Goal: Transaction & Acquisition: Purchase product/service

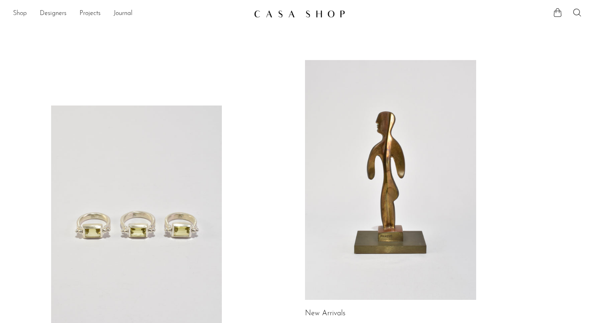
click at [18, 14] on link "Shop" at bounding box center [20, 14] width 14 height 11
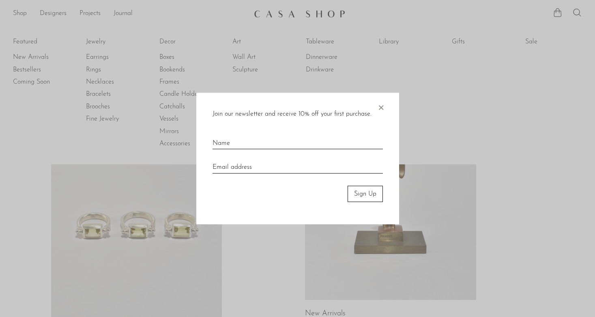
click at [41, 54] on div at bounding box center [297, 158] width 595 height 317
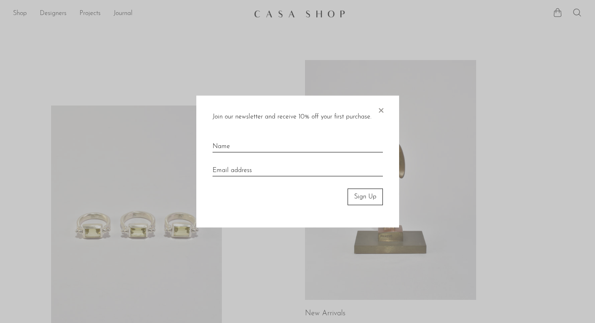
click at [377, 110] on span "×" at bounding box center [381, 109] width 8 height 26
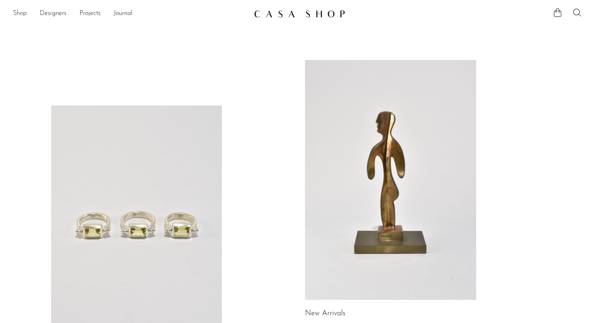
click at [21, 15] on link "Shop" at bounding box center [20, 14] width 14 height 11
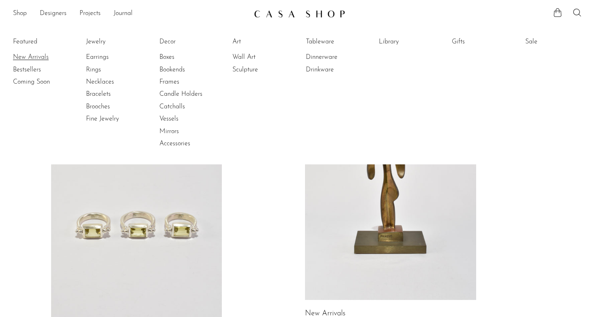
click at [31, 56] on link "New Arrivals" at bounding box center [43, 57] width 61 height 9
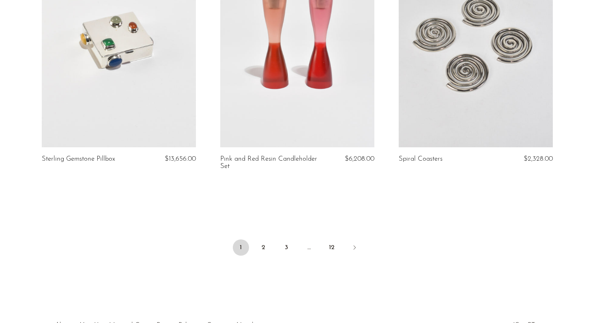
scroll to position [2926, 0]
click at [261, 242] on link "2" at bounding box center [263, 247] width 16 height 16
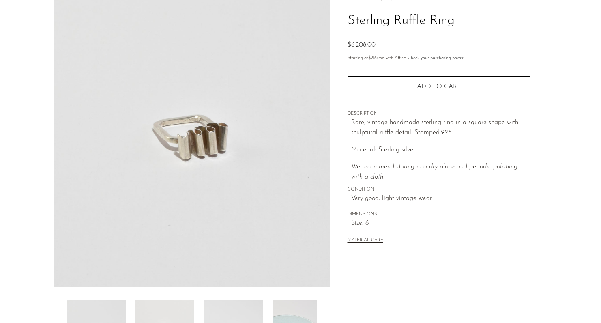
scroll to position [205, 0]
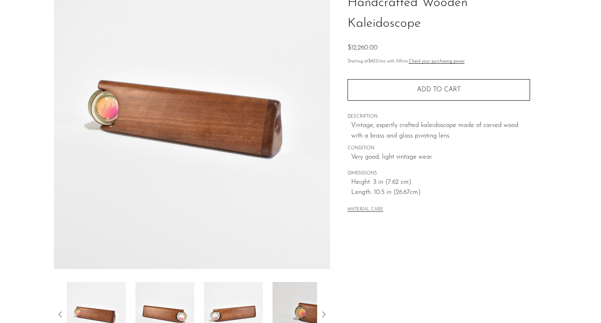
scroll to position [205, 0]
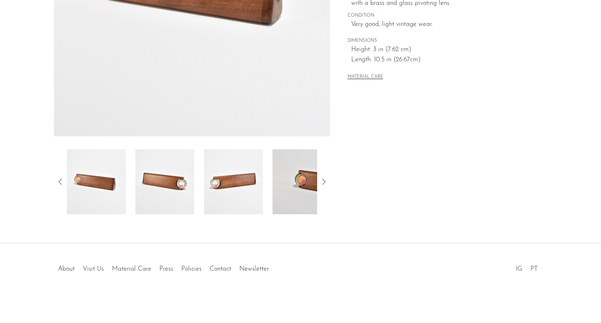
click at [328, 178] on div at bounding box center [192, 181] width 276 height 65
click at [326, 180] on icon at bounding box center [324, 182] width 10 height 10
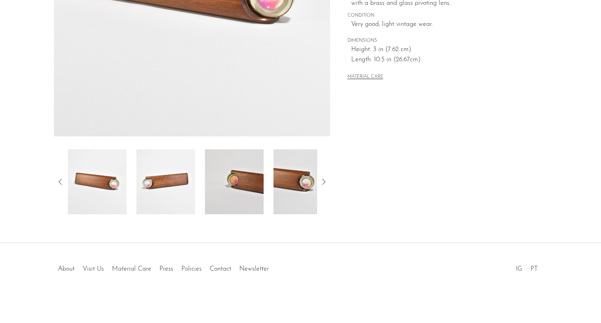
click at [326, 180] on icon at bounding box center [324, 182] width 10 height 10
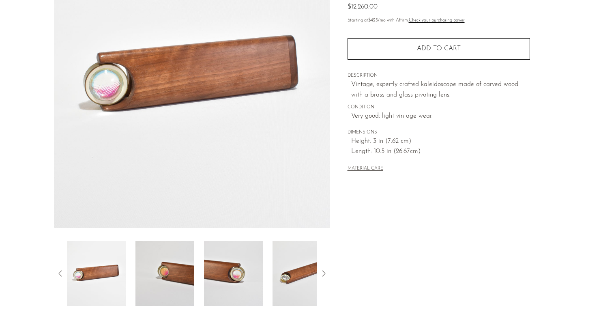
scroll to position [114, 0]
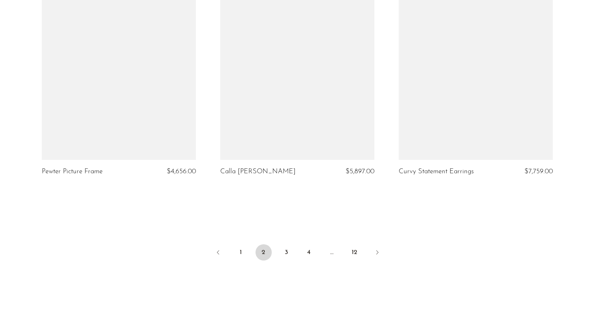
scroll to position [2913, 0]
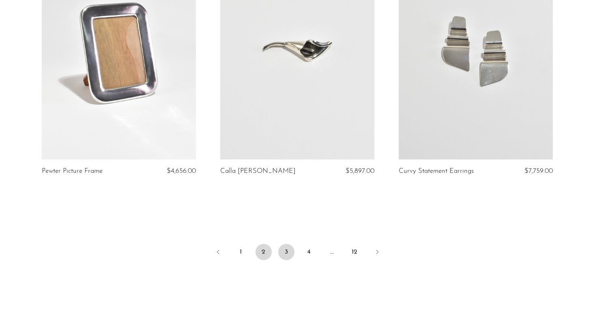
click at [287, 255] on link "3" at bounding box center [286, 252] width 16 height 16
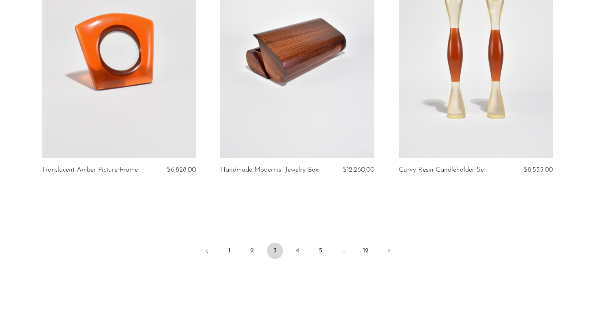
scroll to position [2967, 0]
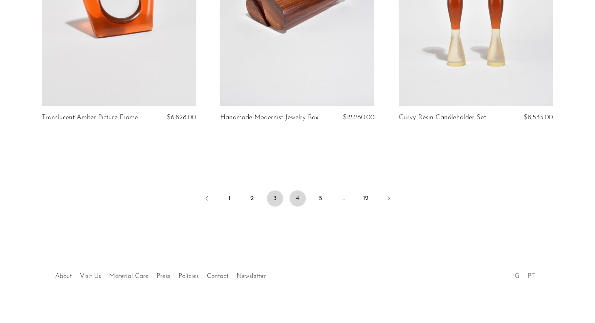
click at [295, 191] on link "4" at bounding box center [297, 198] width 16 height 16
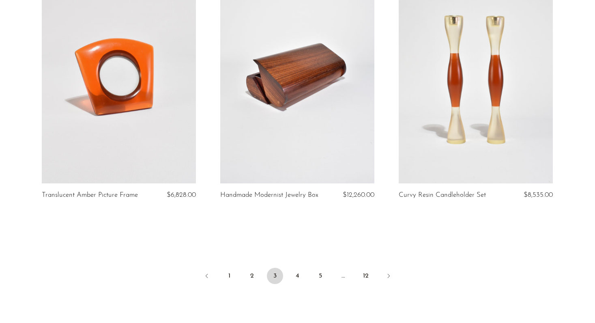
scroll to position [2832, 0]
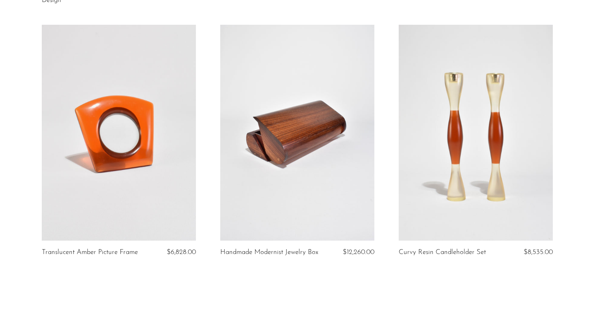
click at [302, 144] on link at bounding box center [297, 133] width 154 height 216
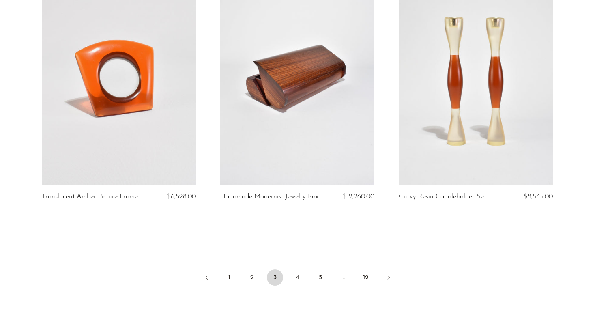
scroll to position [2891, 0]
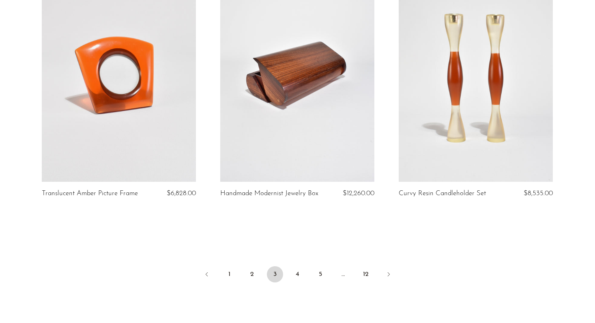
click at [299, 55] on link at bounding box center [297, 74] width 154 height 216
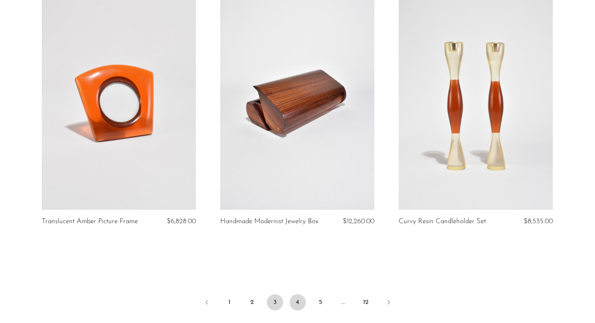
click at [296, 298] on link "4" at bounding box center [297, 302] width 16 height 16
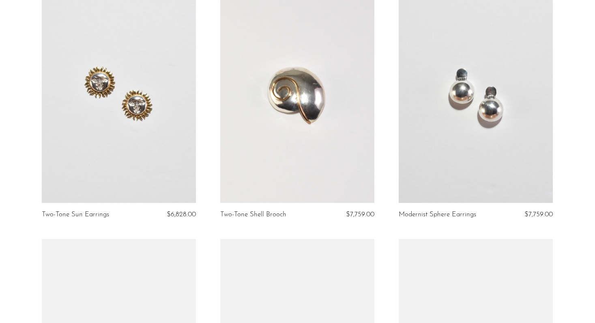
scroll to position [1216, 0]
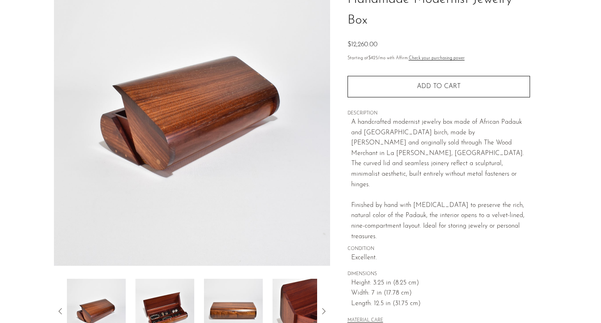
scroll to position [205, 0]
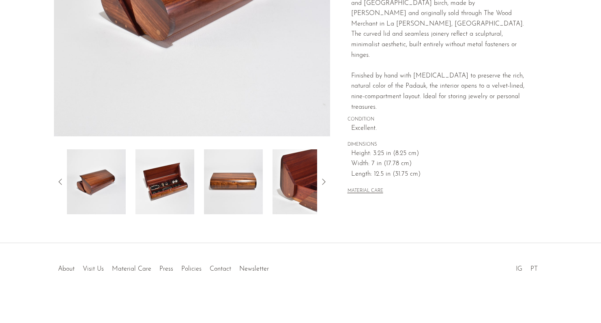
click at [146, 167] on img at bounding box center [164, 181] width 59 height 65
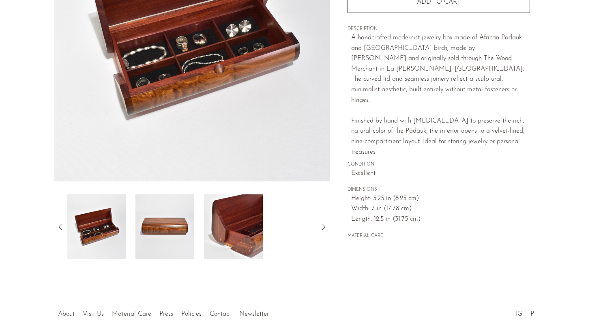
scroll to position [165, 0]
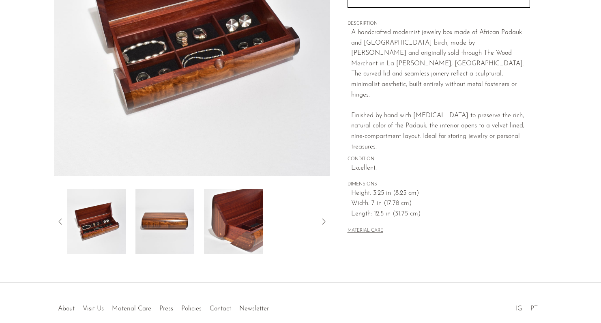
click at [177, 228] on img at bounding box center [164, 221] width 59 height 65
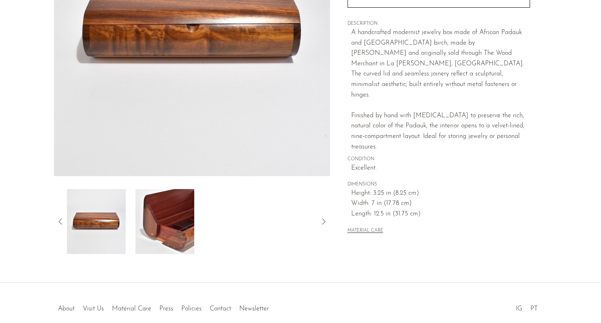
click at [177, 228] on img at bounding box center [164, 221] width 59 height 65
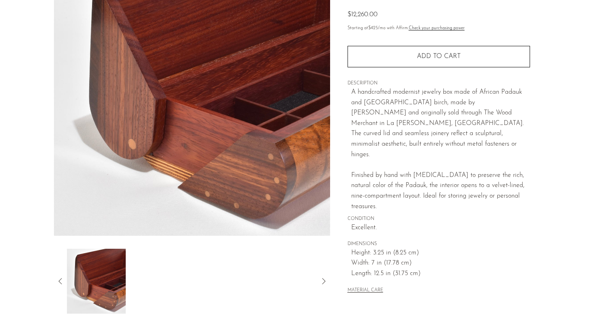
scroll to position [110, 0]
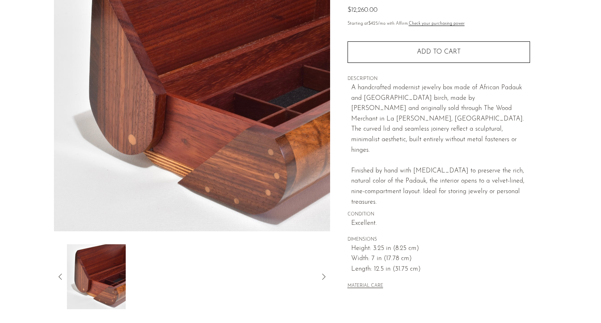
click at [107, 286] on img at bounding box center [96, 276] width 59 height 65
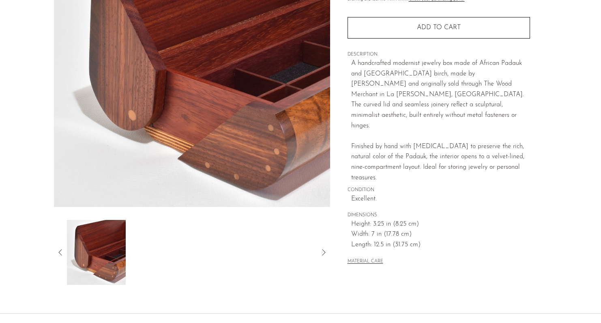
scroll to position [0, 0]
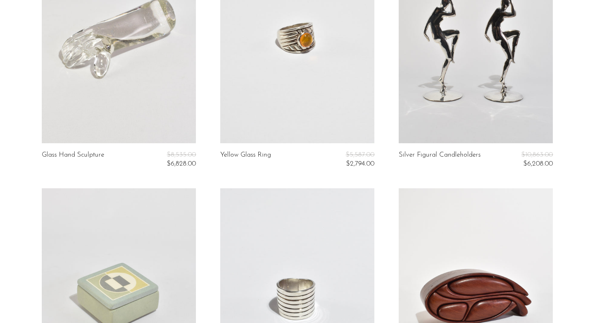
scroll to position [1103, 0]
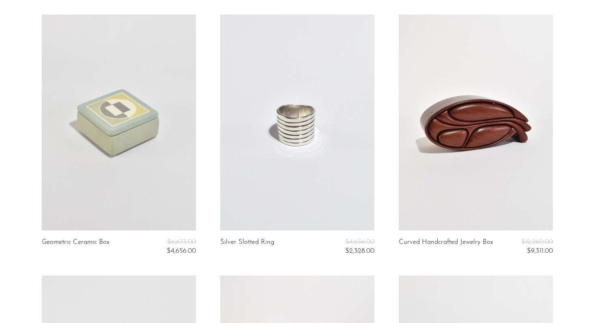
click at [400, 158] on link at bounding box center [476, 123] width 154 height 216
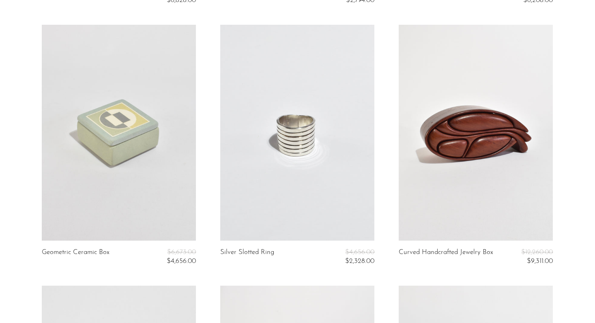
scroll to position [1140, 0]
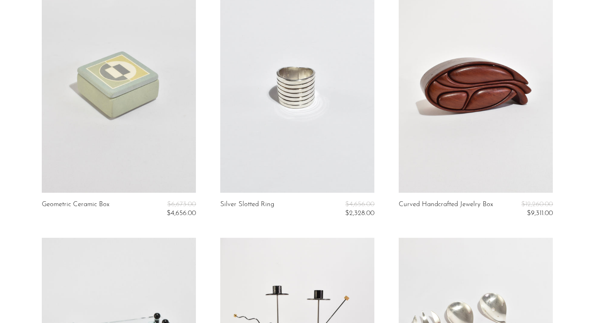
click at [316, 126] on link at bounding box center [297, 85] width 154 height 216
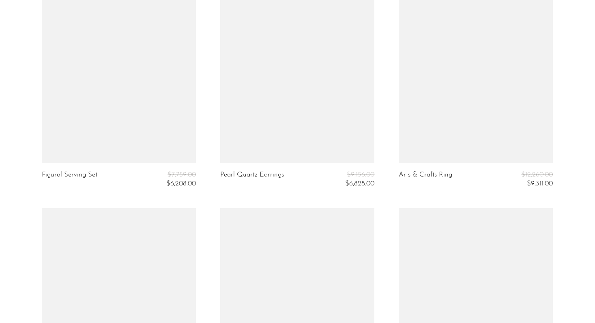
scroll to position [1836, 0]
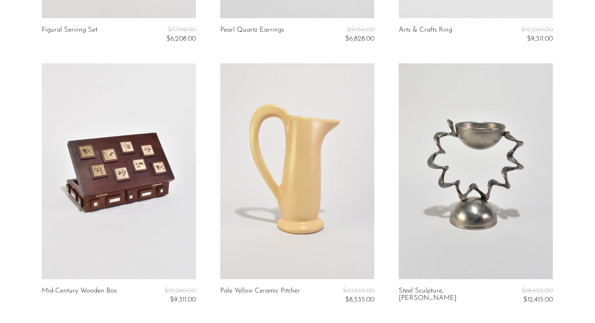
click at [120, 232] on link at bounding box center [119, 171] width 154 height 216
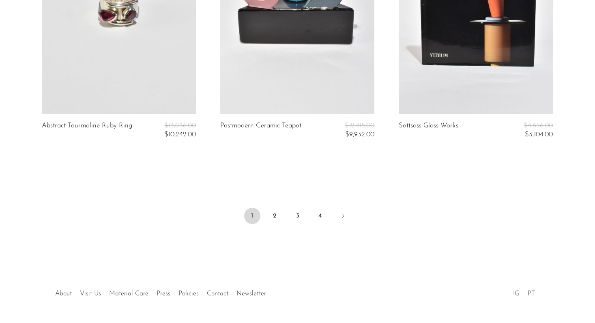
scroll to position [3063, 0]
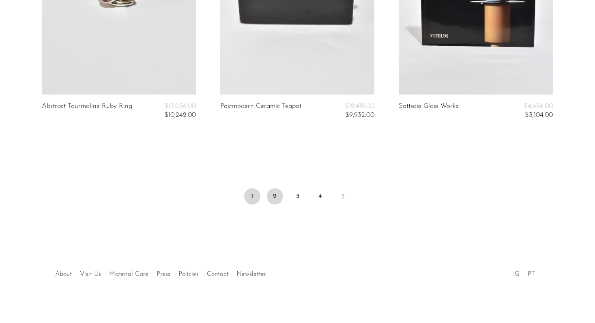
click at [275, 194] on link "2" at bounding box center [275, 196] width 16 height 16
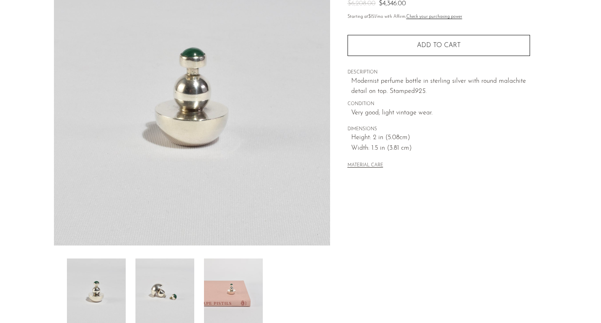
scroll to position [205, 0]
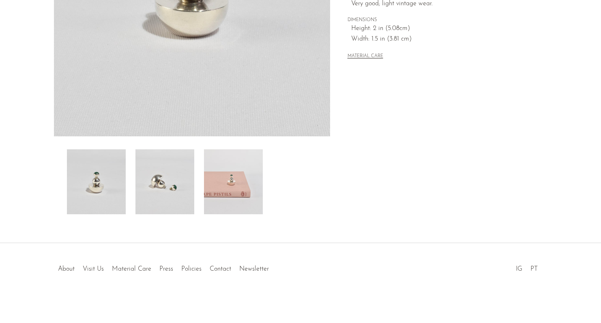
click at [231, 152] on img at bounding box center [233, 181] width 59 height 65
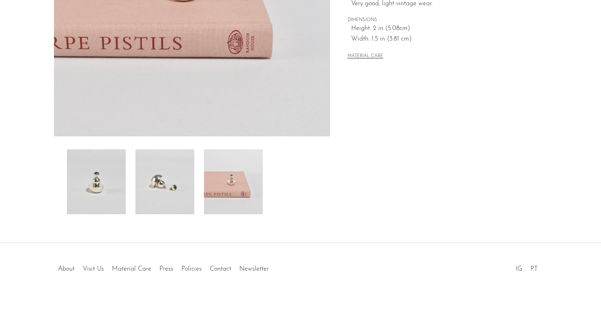
click at [165, 197] on img at bounding box center [164, 181] width 59 height 65
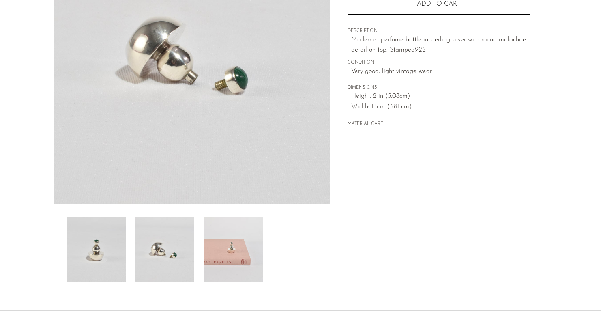
scroll to position [134, 0]
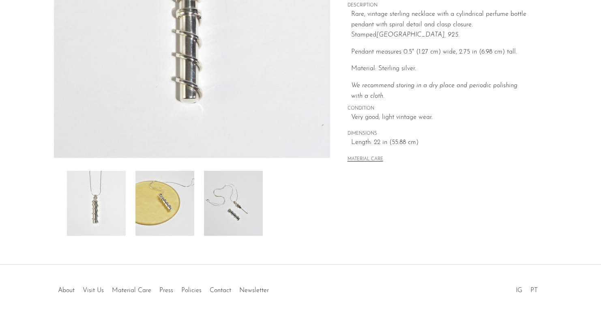
scroll to position [205, 0]
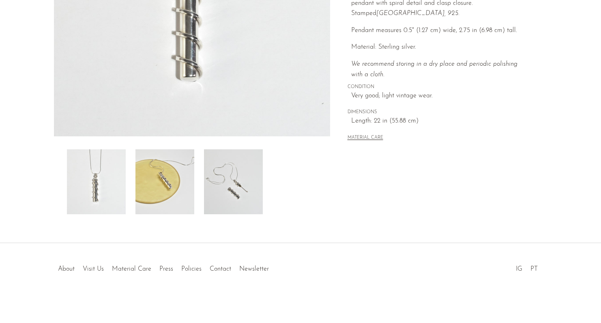
click at [198, 182] on div at bounding box center [192, 181] width 250 height 65
click at [221, 179] on img at bounding box center [233, 181] width 59 height 65
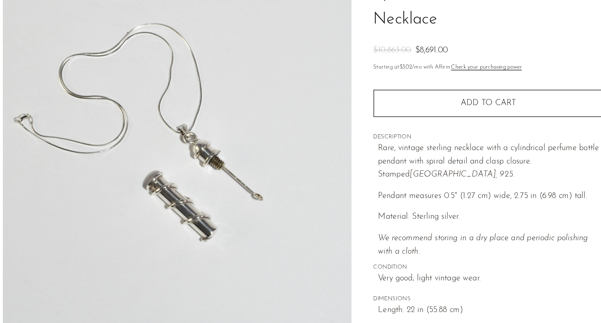
scroll to position [78, 0]
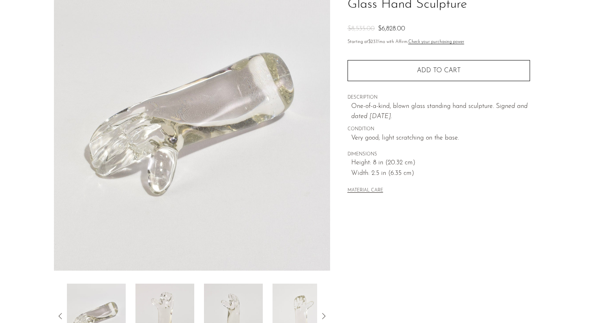
scroll to position [205, 0]
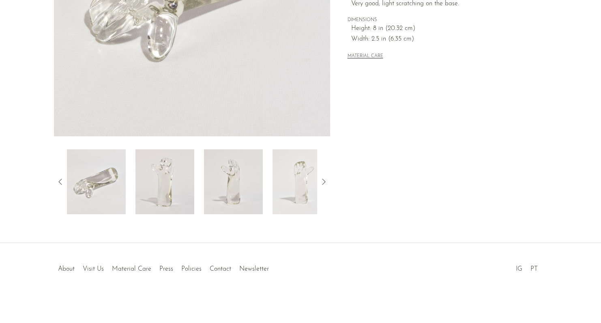
click at [323, 182] on icon at bounding box center [324, 182] width 10 height 10
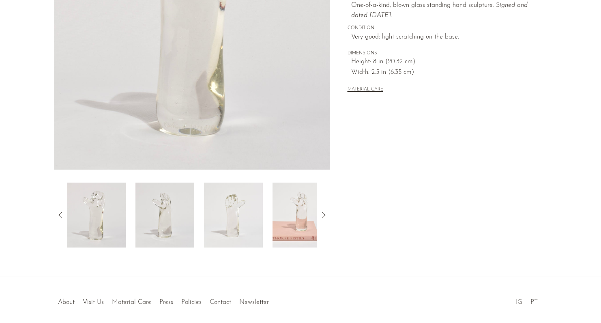
click at [303, 214] on img at bounding box center [301, 214] width 59 height 65
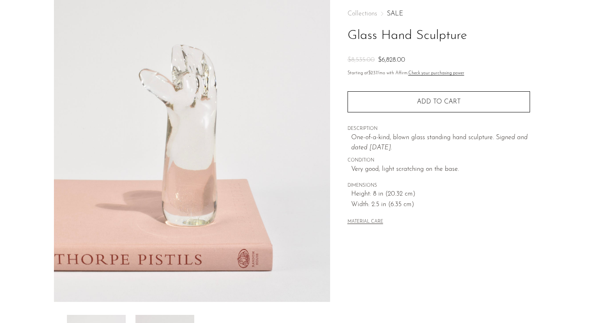
scroll to position [0, 0]
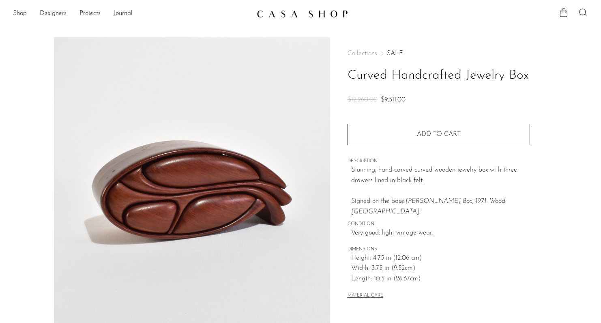
scroll to position [137, 0]
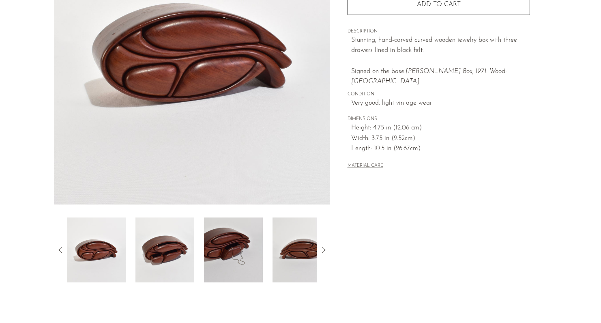
click at [159, 252] on img at bounding box center [164, 249] width 59 height 65
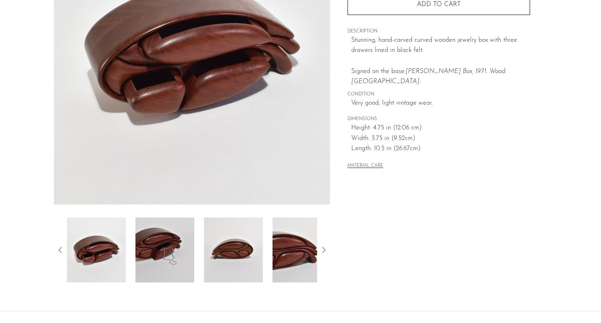
click at [205, 246] on img at bounding box center [233, 249] width 59 height 65
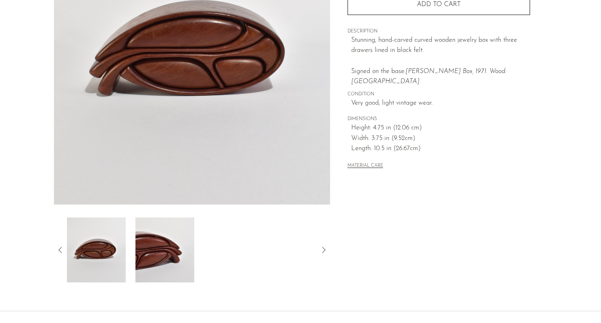
click at [219, 257] on div at bounding box center [192, 249] width 250 height 65
click at [176, 251] on img at bounding box center [164, 249] width 59 height 65
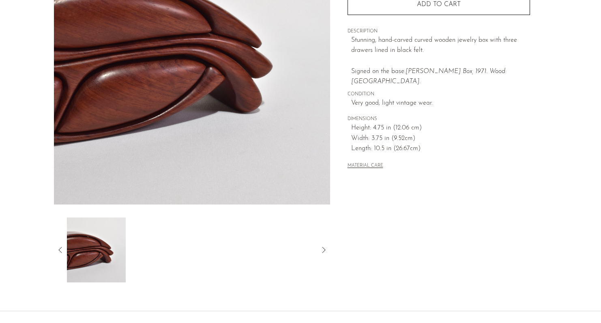
click at [79, 255] on img at bounding box center [96, 249] width 59 height 65
click at [61, 248] on icon at bounding box center [61, 250] width 10 height 10
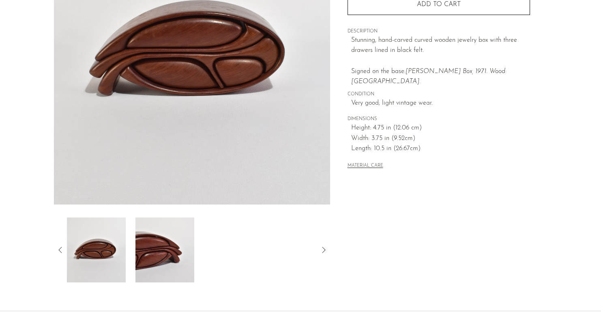
click at [55, 249] on div at bounding box center [192, 249] width 276 height 65
click at [61, 251] on icon at bounding box center [61, 250] width 10 height 10
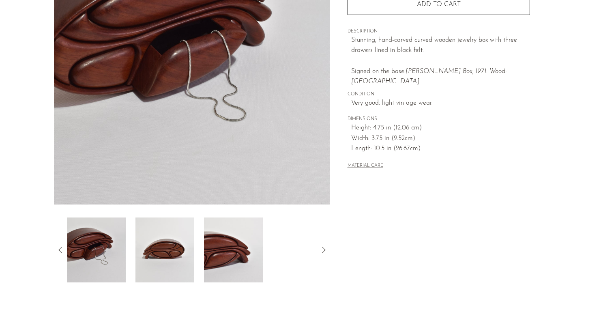
click at [61, 251] on icon at bounding box center [61, 250] width 10 height 10
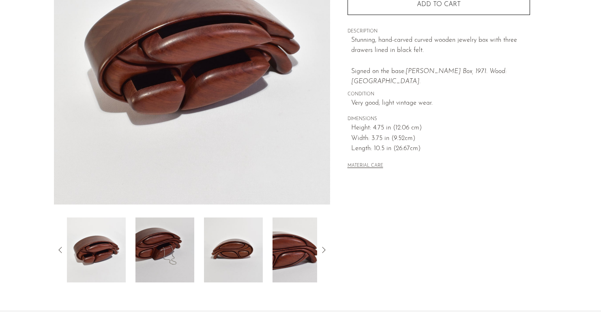
click at [61, 251] on icon at bounding box center [61, 250] width 10 height 10
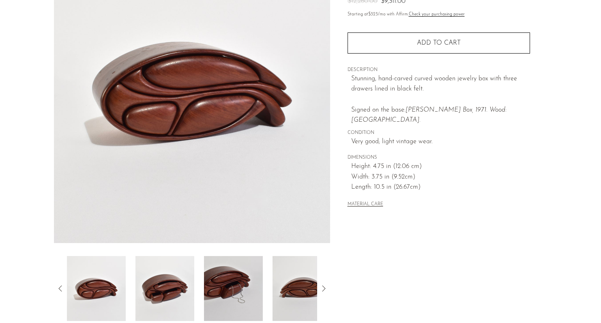
scroll to position [81, 0]
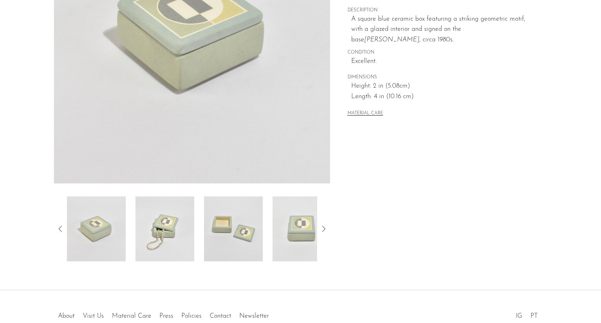
scroll to position [205, 0]
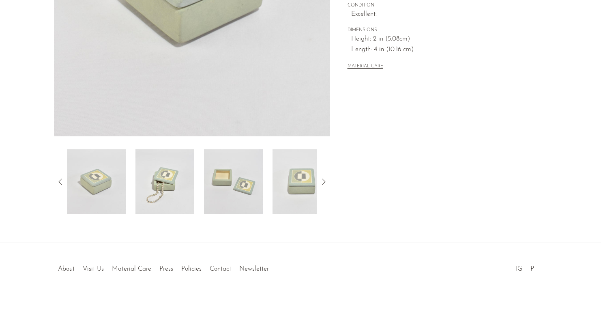
click at [244, 166] on img at bounding box center [233, 181] width 59 height 65
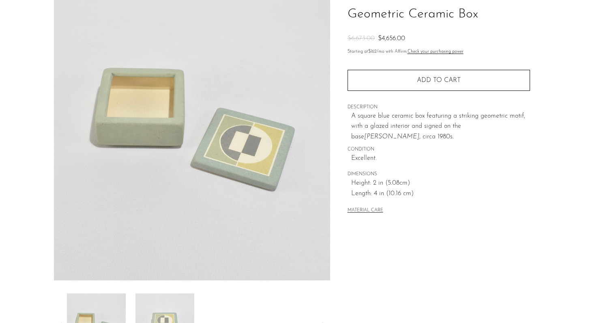
scroll to position [52, 0]
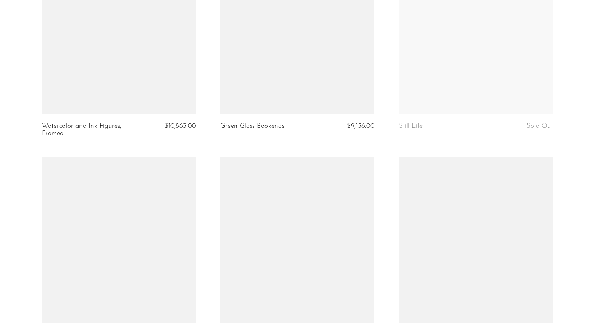
scroll to position [2549, 0]
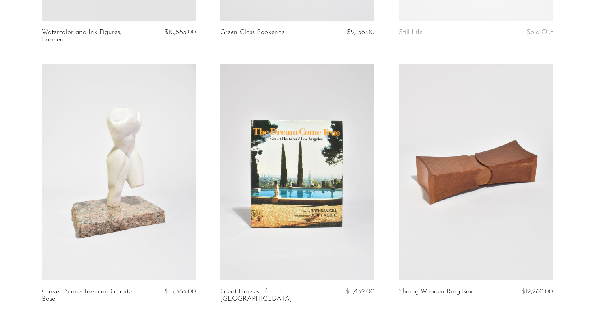
click at [461, 179] on link at bounding box center [476, 172] width 154 height 216
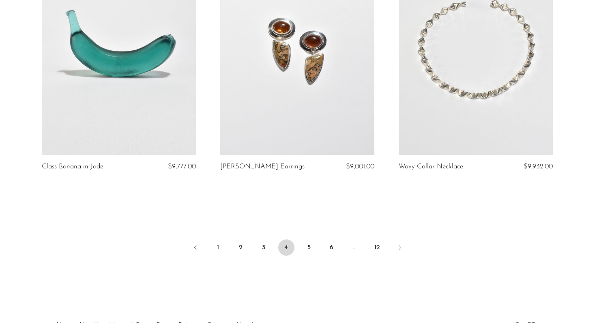
scroll to position [2982, 0]
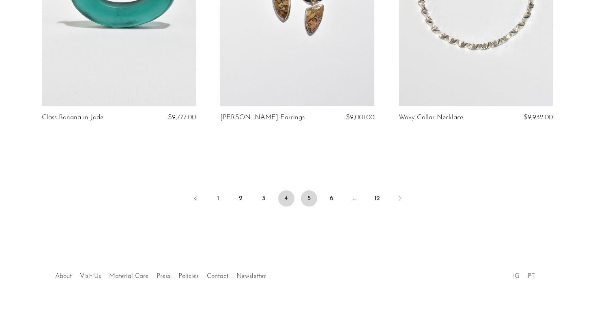
click at [313, 190] on link "5" at bounding box center [309, 198] width 16 height 16
click at [329, 190] on link "6" at bounding box center [332, 198] width 16 height 16
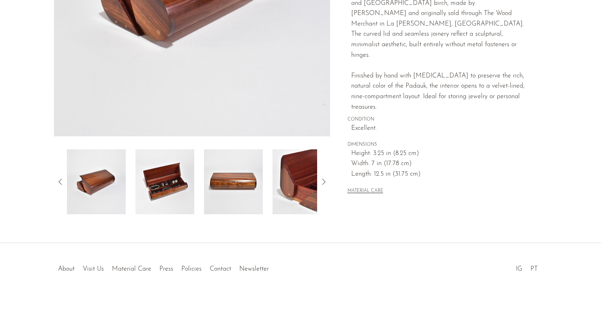
scroll to position [189, 0]
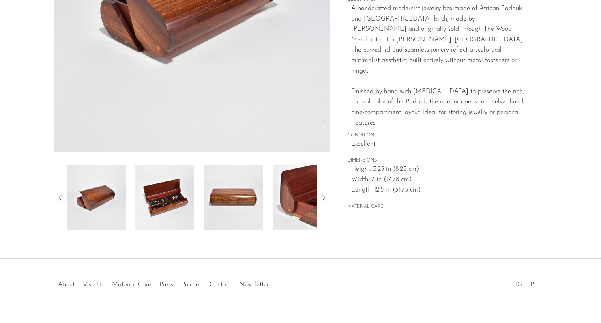
click at [181, 191] on img at bounding box center [164, 197] width 59 height 65
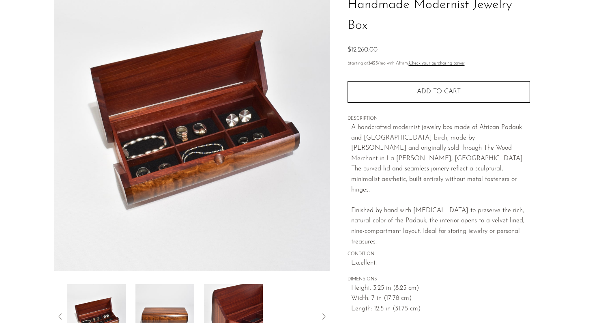
scroll to position [24, 0]
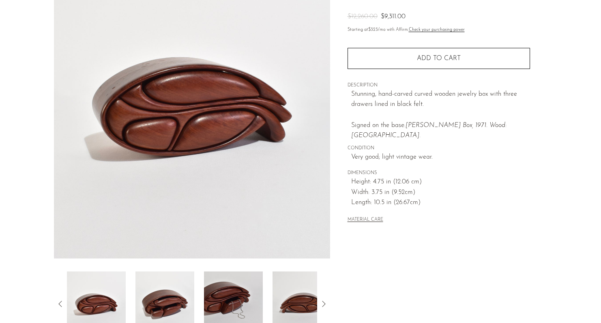
scroll to position [89, 0]
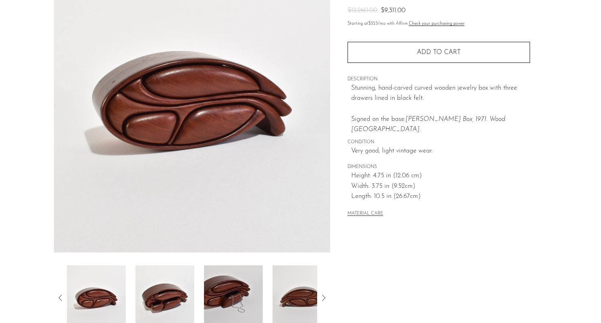
click at [227, 299] on img at bounding box center [233, 297] width 59 height 65
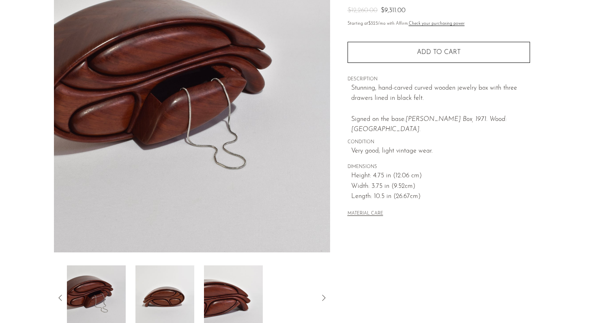
click at [232, 290] on img at bounding box center [233, 297] width 59 height 65
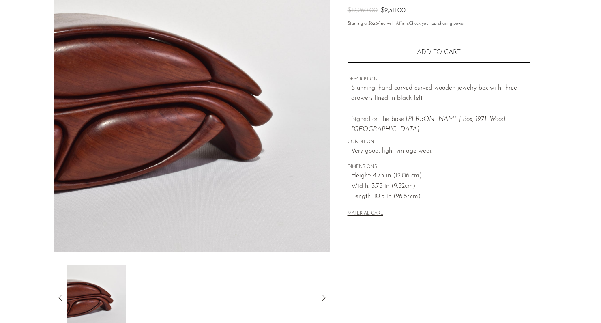
click at [92, 290] on img at bounding box center [96, 297] width 59 height 65
click at [55, 296] on div at bounding box center [192, 297] width 276 height 65
click at [62, 296] on icon at bounding box center [61, 298] width 10 height 10
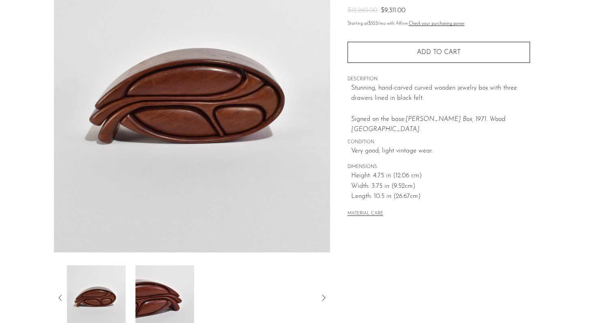
click at [62, 296] on icon at bounding box center [61, 298] width 10 height 10
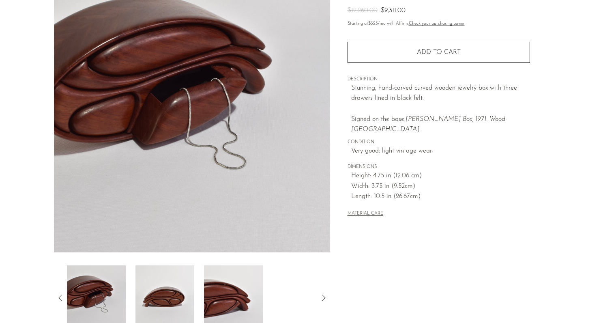
click at [62, 296] on icon at bounding box center [61, 298] width 10 height 10
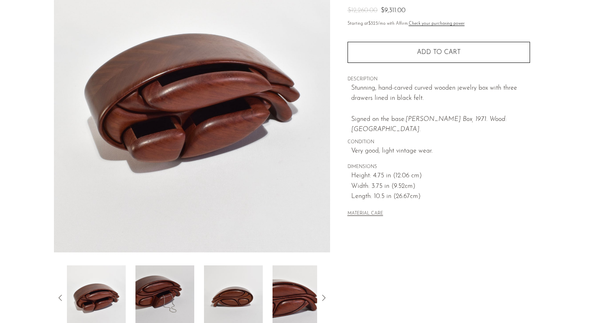
click at [62, 296] on icon at bounding box center [61, 298] width 10 height 10
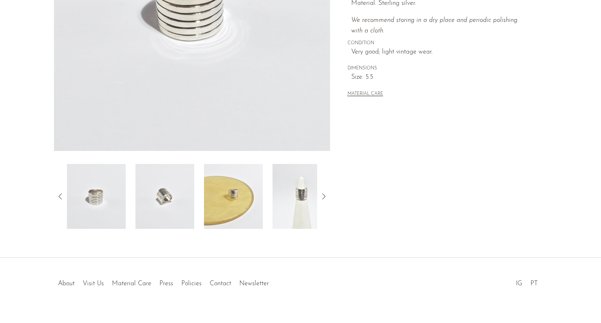
scroll to position [205, 0]
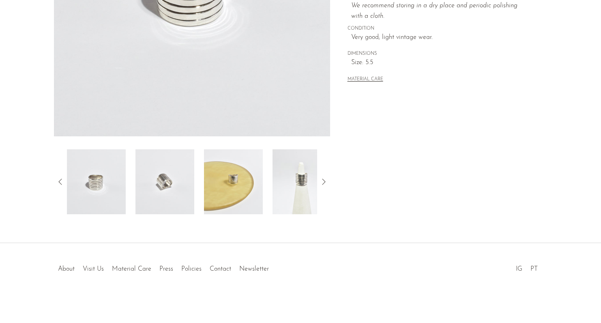
click at [159, 178] on img at bounding box center [164, 181] width 59 height 65
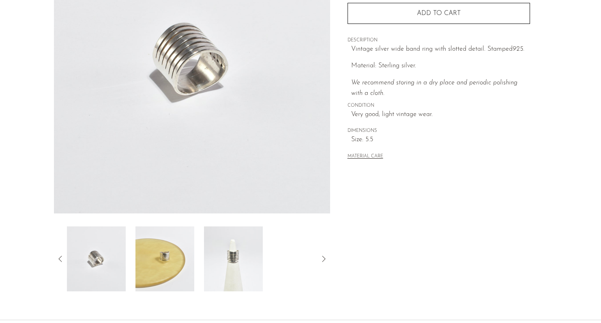
scroll to position [122, 0]
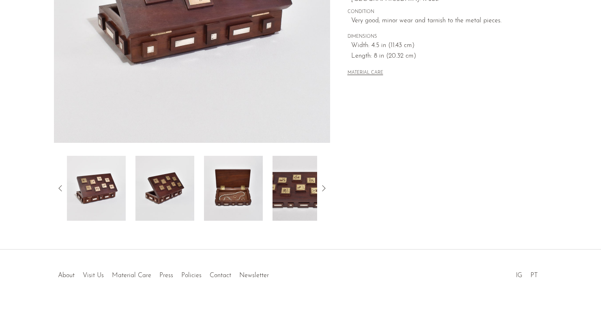
scroll to position [205, 0]
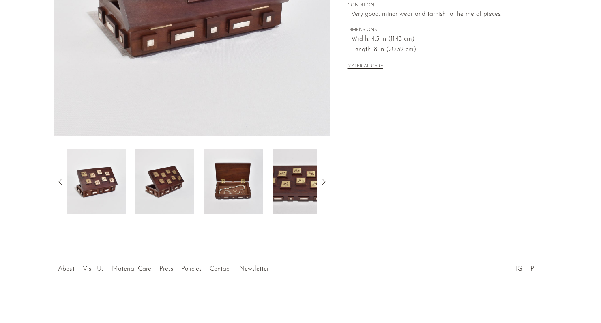
click at [240, 186] on img at bounding box center [233, 181] width 59 height 65
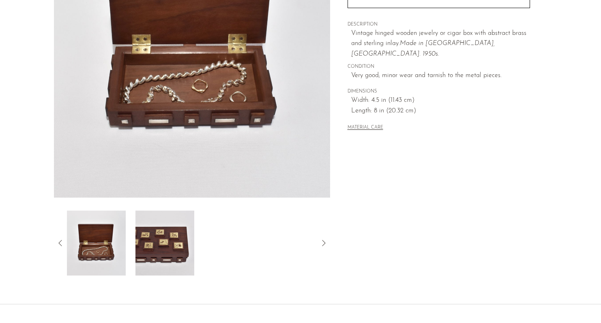
scroll to position [144, 0]
click at [165, 231] on img at bounding box center [164, 243] width 59 height 65
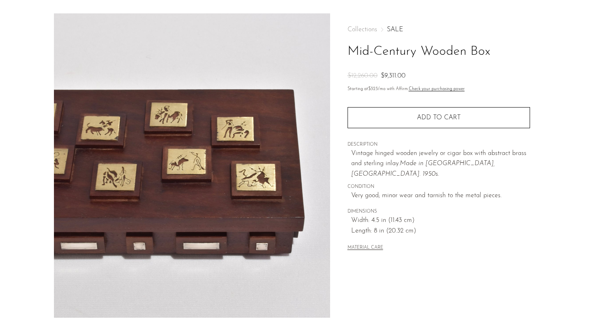
scroll to position [3, 0]
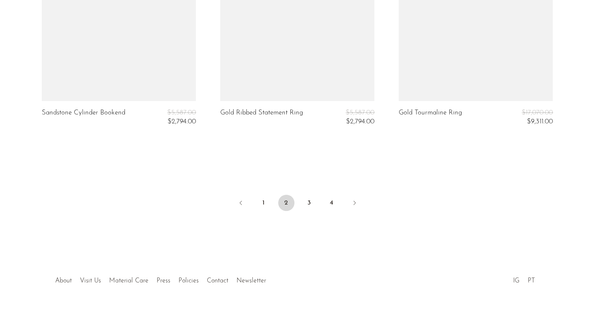
scroll to position [3059, 0]
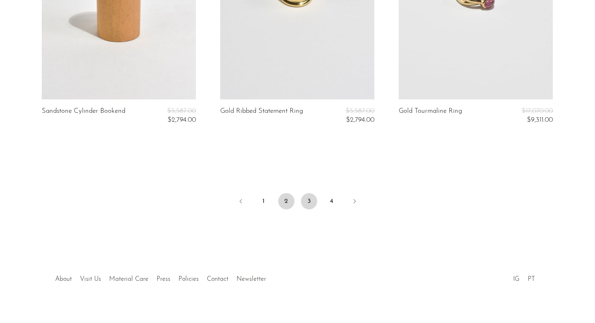
click at [306, 201] on link "3" at bounding box center [309, 201] width 16 height 16
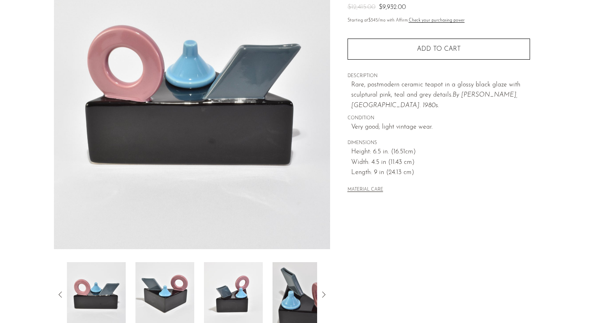
scroll to position [102, 0]
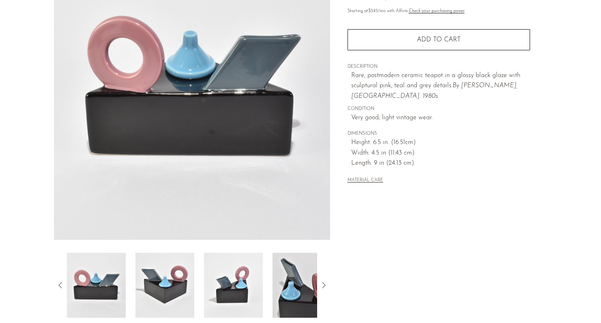
click at [161, 275] on img at bounding box center [164, 285] width 59 height 65
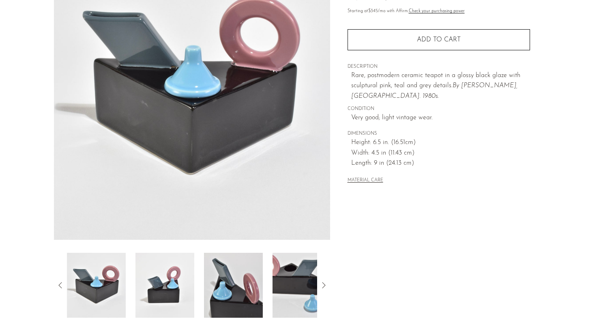
click at [213, 281] on img at bounding box center [233, 285] width 59 height 65
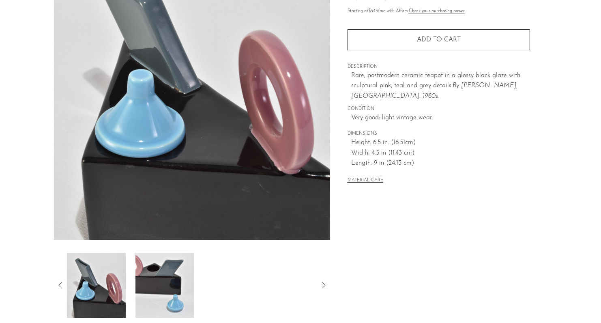
click at [176, 300] on img at bounding box center [164, 285] width 59 height 65
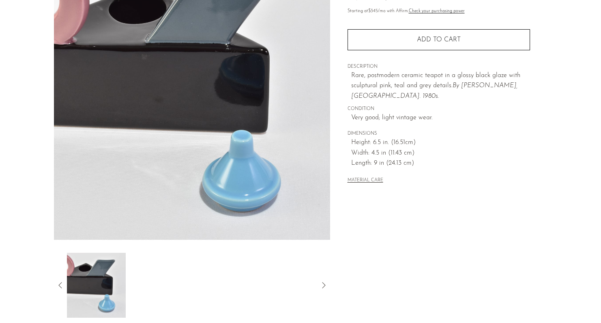
click at [225, 290] on div at bounding box center [192, 285] width 250 height 65
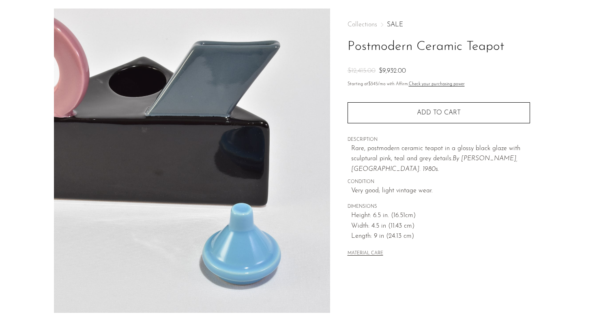
scroll to position [23, 0]
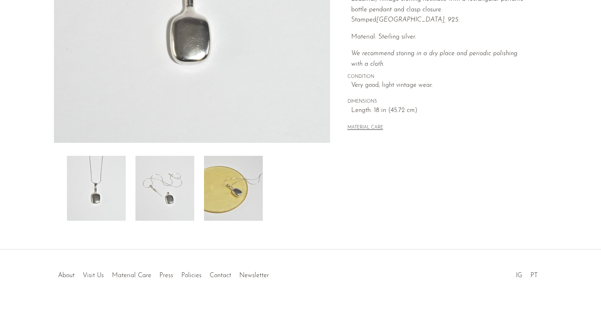
click at [229, 181] on img at bounding box center [233, 188] width 59 height 65
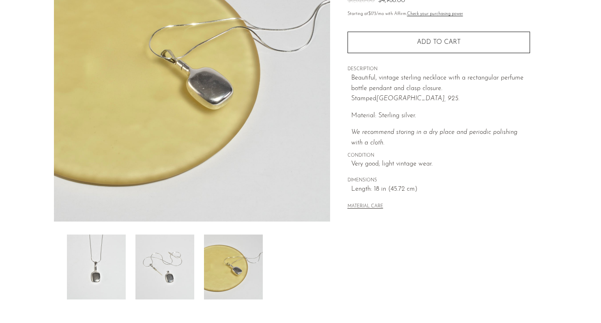
scroll to position [114, 0]
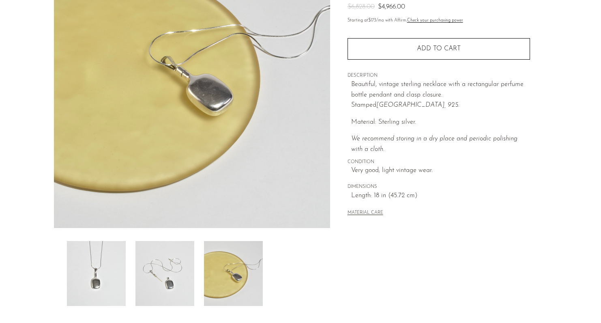
click at [182, 242] on img at bounding box center [164, 273] width 59 height 65
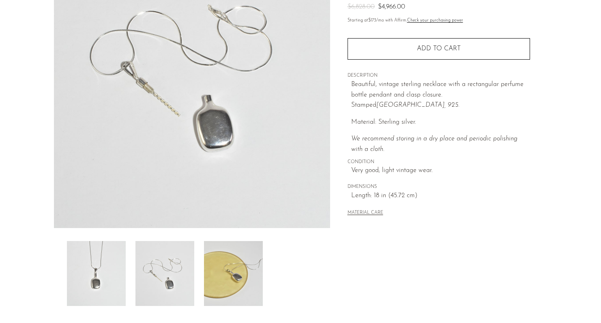
click at [174, 272] on img at bounding box center [164, 273] width 59 height 65
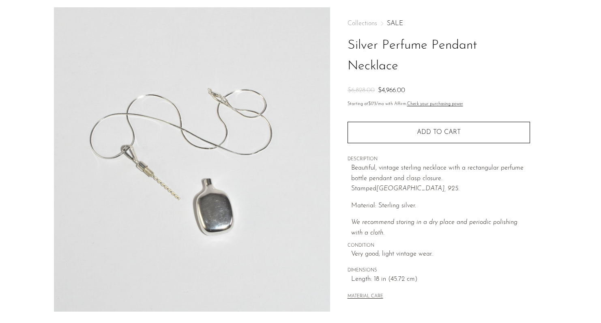
scroll to position [21, 0]
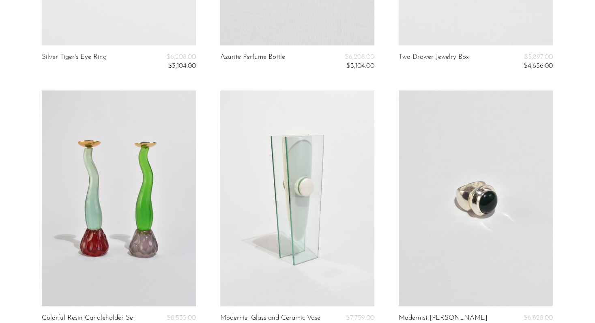
scroll to position [3069, 0]
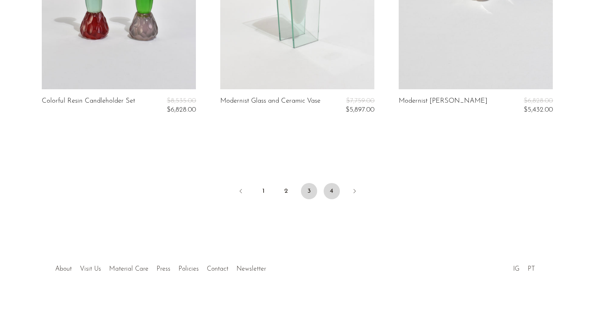
click at [330, 191] on link "4" at bounding box center [332, 191] width 16 height 16
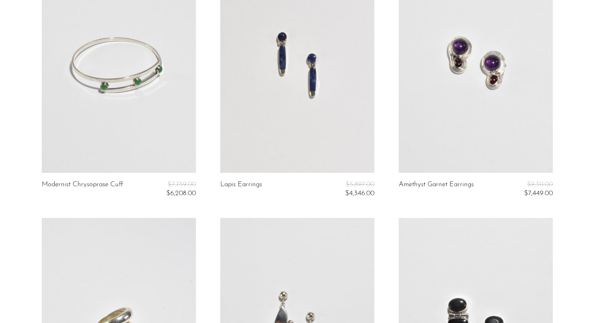
scroll to position [901, 0]
drag, startPoint x: 304, startPoint y: 206, endPoint x: 210, endPoint y: 189, distance: 95.0
click at [210, 190] on article "Lapis Earrings $5,897.00 $4,346.00" at bounding box center [297, 86] width 178 height 261
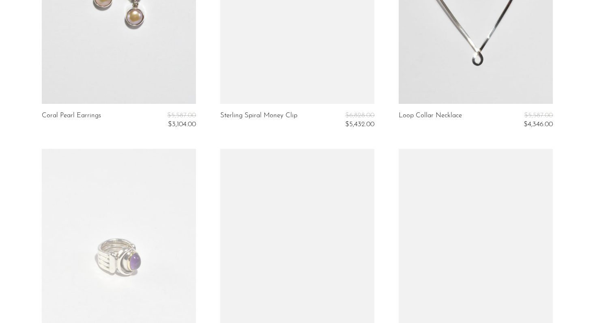
scroll to position [1691, 0]
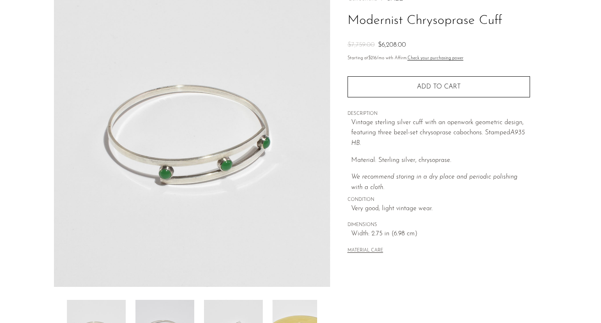
scroll to position [193, 0]
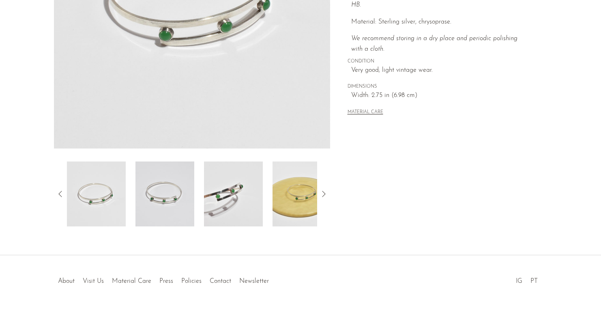
click at [176, 198] on img at bounding box center [164, 193] width 59 height 65
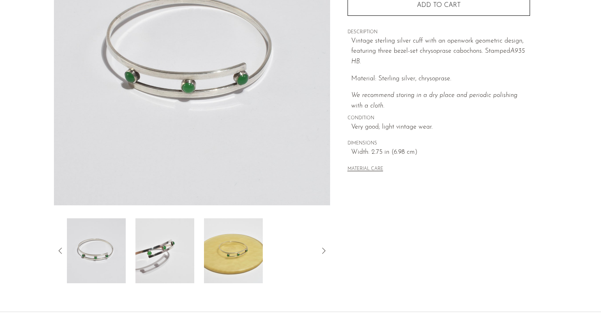
scroll to position [135, 0]
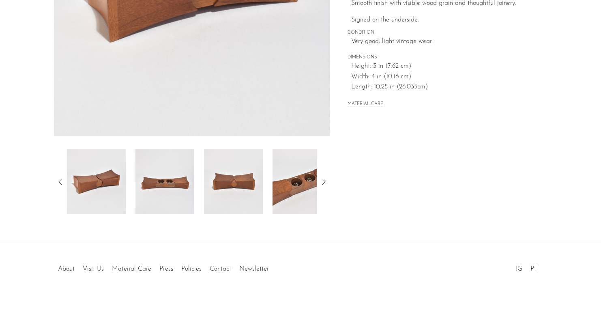
click at [159, 183] on img at bounding box center [164, 181] width 59 height 65
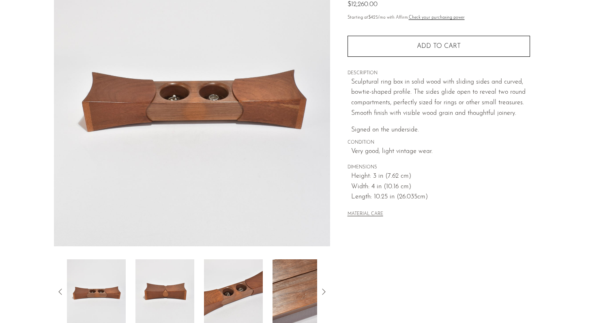
scroll to position [89, 0]
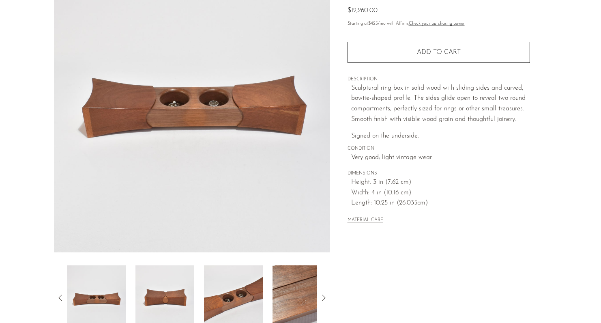
click at [243, 296] on img at bounding box center [233, 297] width 59 height 65
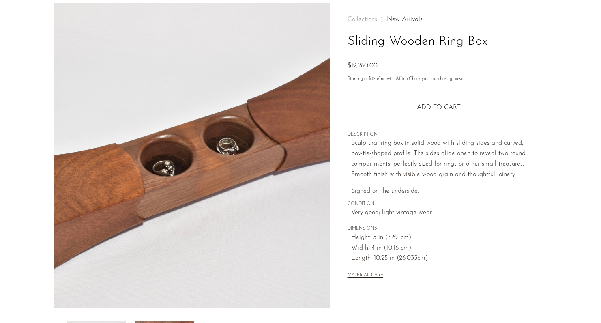
scroll to position [0, 0]
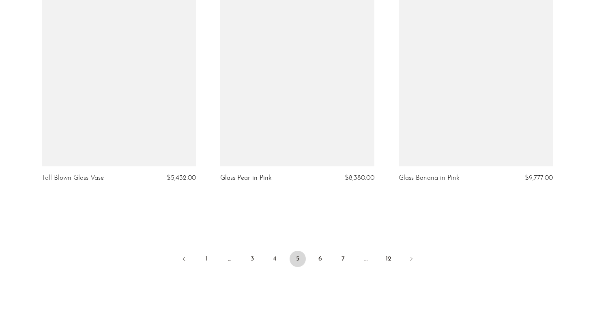
scroll to position [2982, 0]
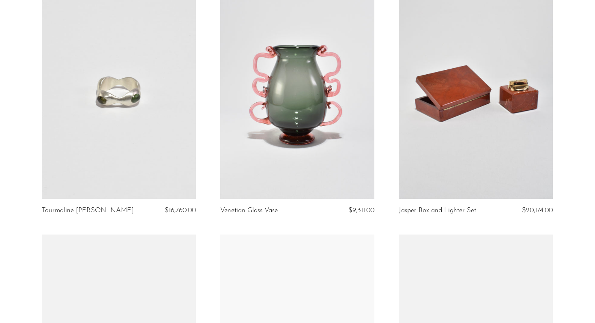
scroll to position [2369, 0]
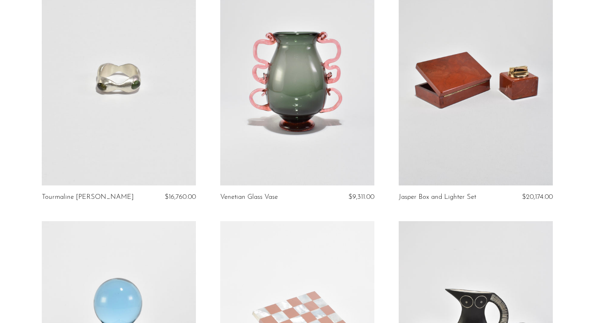
click at [443, 105] on link at bounding box center [476, 78] width 154 height 216
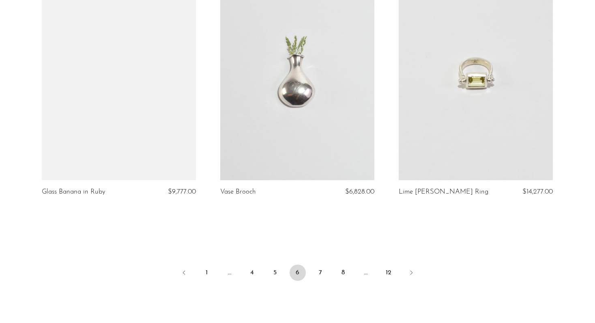
scroll to position [2888, 0]
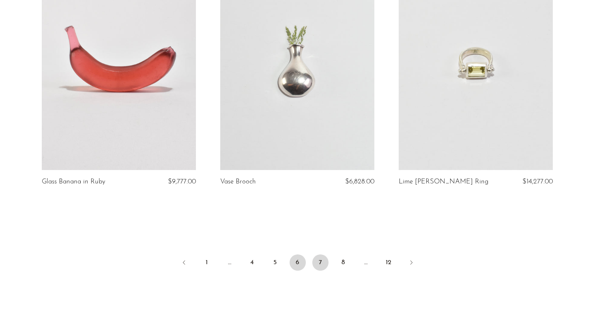
click at [313, 263] on link "7" at bounding box center [320, 262] width 16 height 16
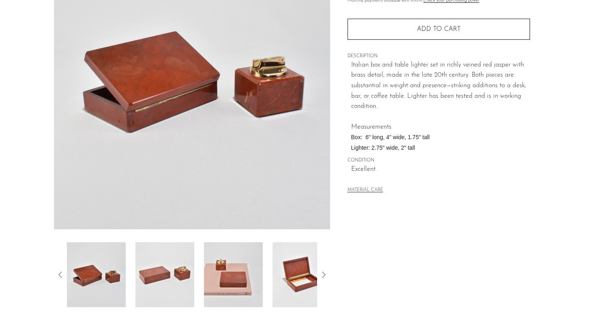
scroll to position [116, 0]
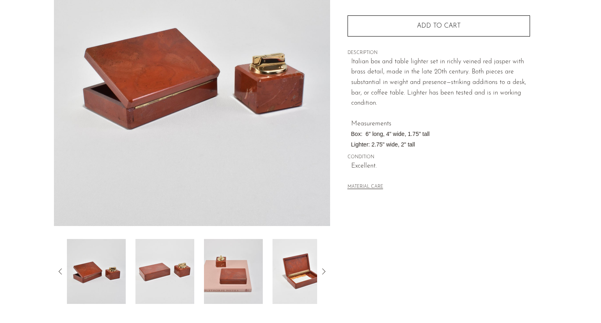
click at [176, 262] on img at bounding box center [164, 271] width 59 height 65
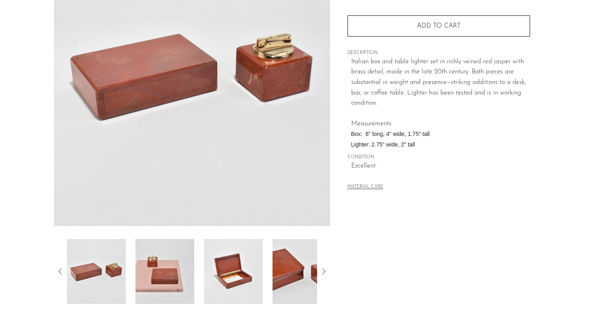
click at [240, 277] on img at bounding box center [233, 271] width 59 height 65
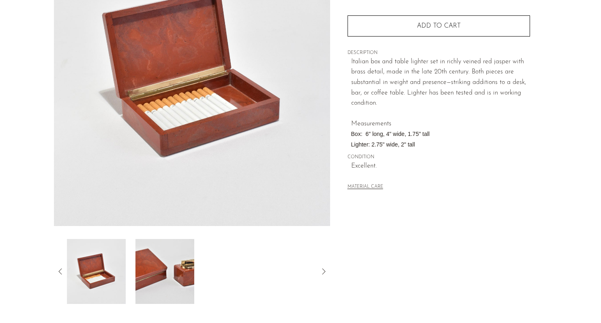
click at [174, 274] on img at bounding box center [164, 271] width 59 height 65
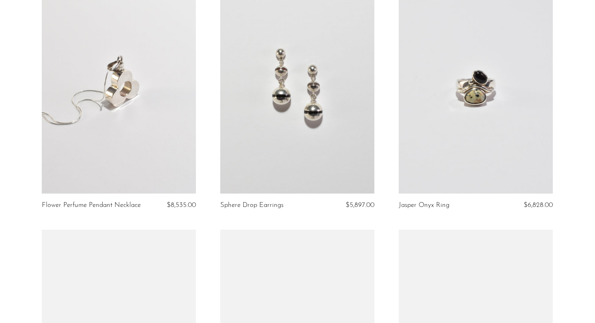
scroll to position [953, 0]
